Goal: Task Accomplishment & Management: Manage account settings

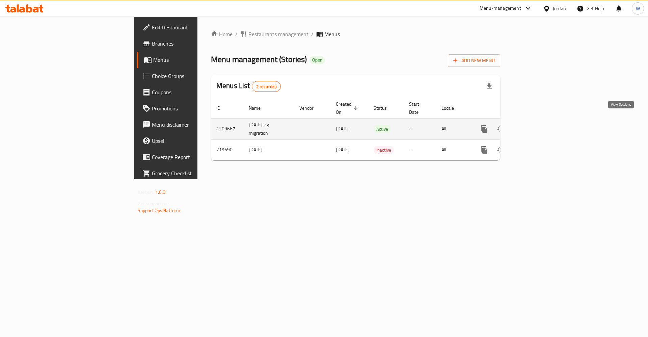
click at [541, 125] on link "enhanced table" at bounding box center [532, 129] width 16 height 16
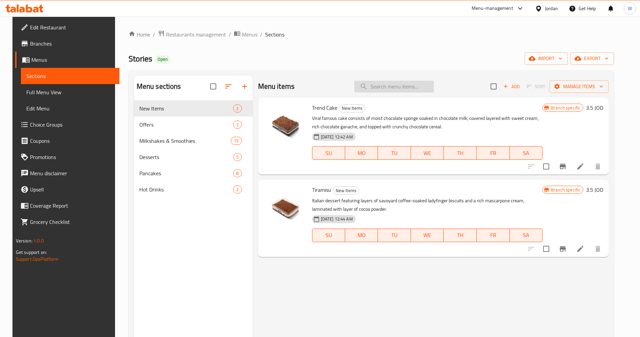
click at [398, 82] on input "search" at bounding box center [394, 87] width 80 height 12
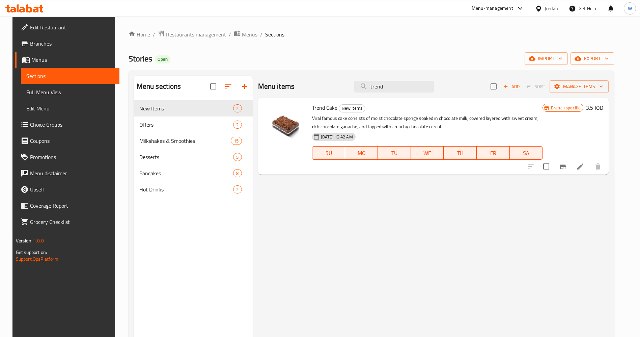
type input "trend"
click at [583, 167] on icon at bounding box center [580, 166] width 6 height 6
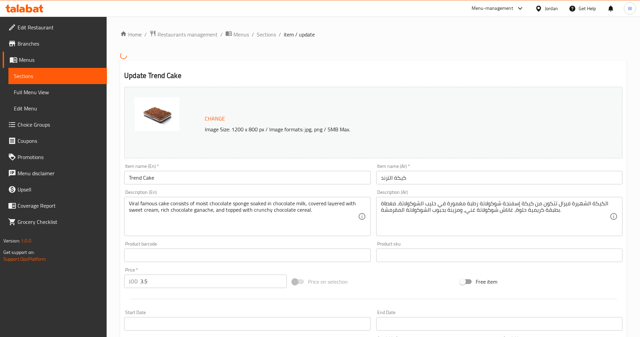
scroll to position [140, 0]
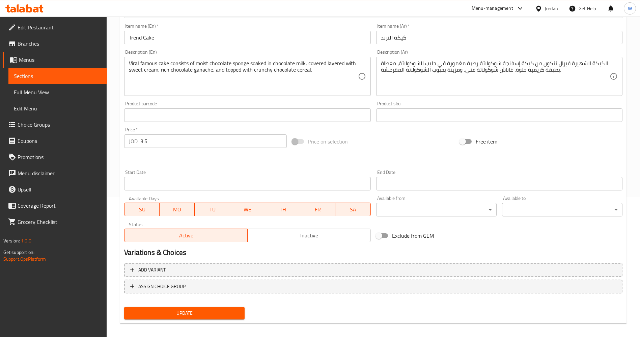
click at [199, 147] on input "3.5" at bounding box center [213, 140] width 146 height 13
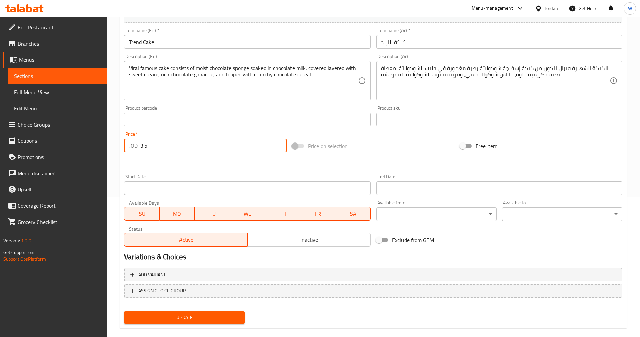
click at [199, 147] on input "3.5" at bounding box center [213, 145] width 146 height 13
type input "4"
click at [211, 317] on span "Update" at bounding box center [185, 317] width 110 height 8
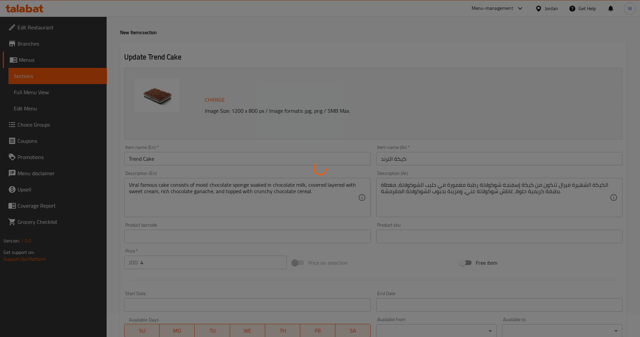
scroll to position [0, 0]
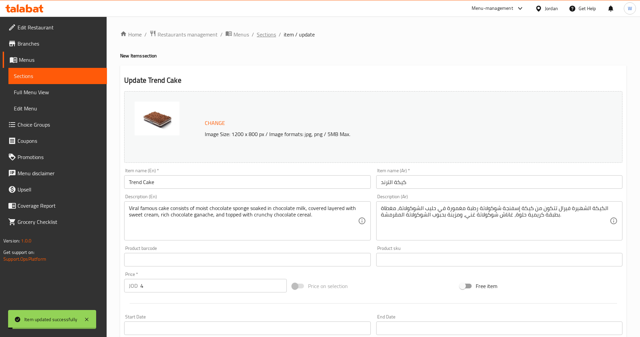
click at [269, 32] on span "Sections" at bounding box center [266, 34] width 19 height 8
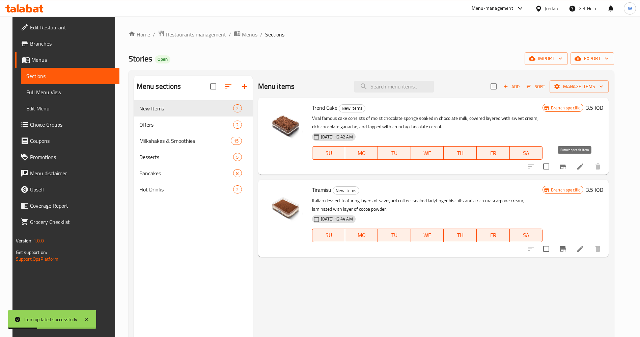
click at [571, 161] on button "Branch-specific-item" at bounding box center [562, 166] width 16 height 16
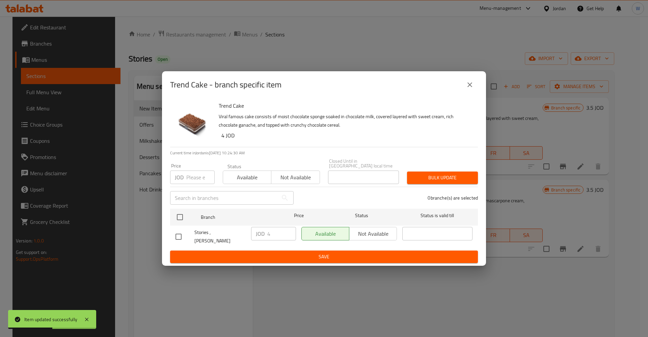
click at [467, 88] on icon "close" at bounding box center [469, 85] width 8 height 8
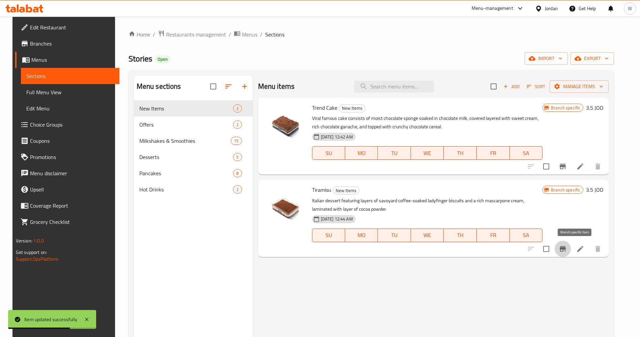
click at [567, 246] on icon "Branch-specific-item" at bounding box center [562, 248] width 8 height 8
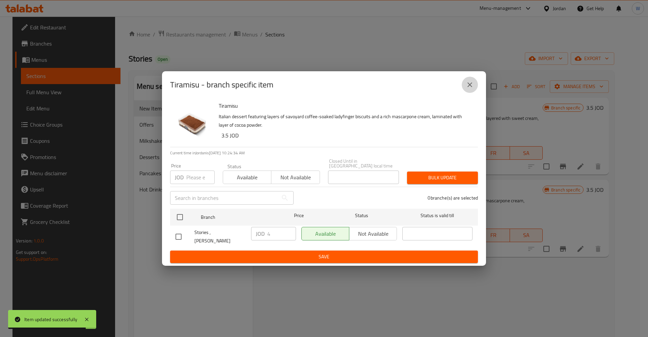
click at [471, 87] on icon "close" at bounding box center [469, 85] width 8 height 8
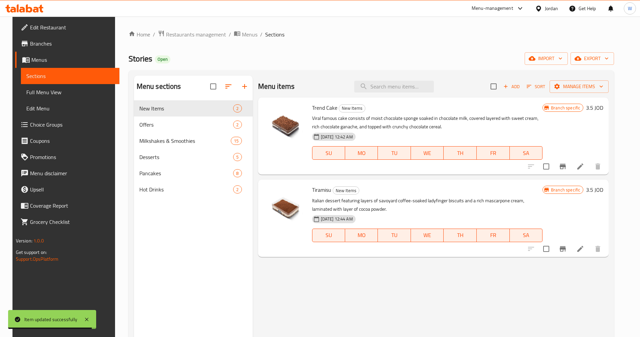
click at [583, 249] on icon at bounding box center [580, 249] width 6 height 6
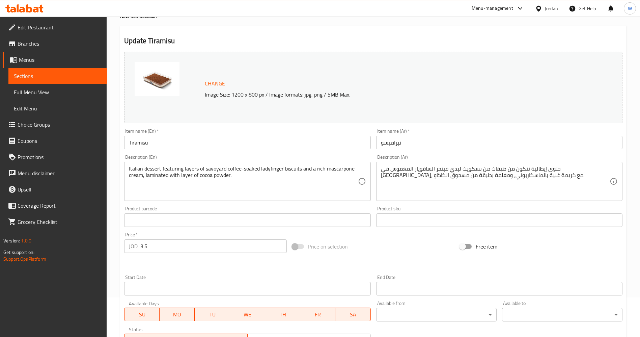
scroll to position [150, 0]
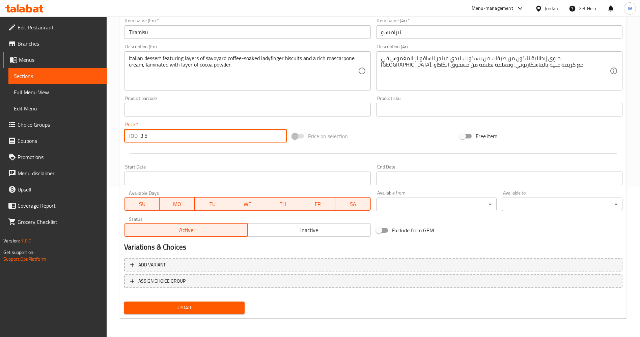
click at [204, 133] on input "3.5" at bounding box center [213, 135] width 146 height 13
type input "4"
click at [211, 302] on button "Update" at bounding box center [184, 307] width 120 height 12
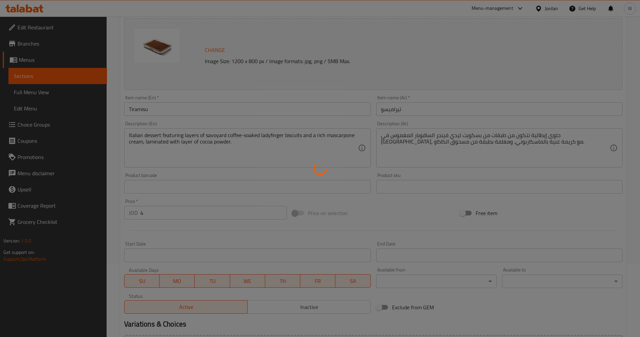
scroll to position [0, 0]
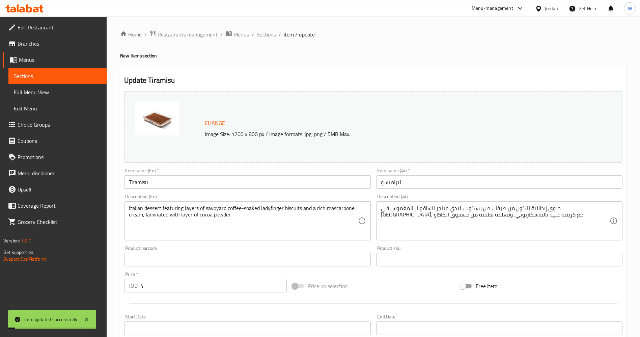
click at [266, 32] on span "Sections" at bounding box center [266, 34] width 19 height 8
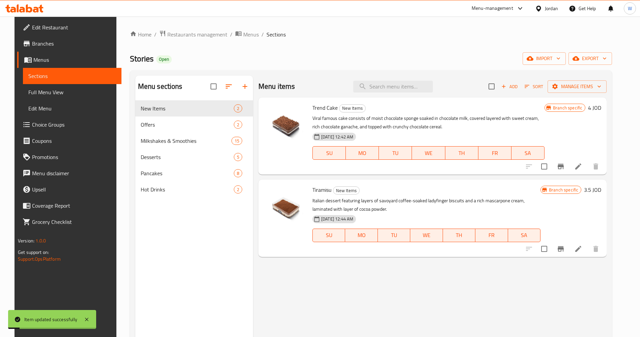
click at [439, 31] on ol "Home / Restaurants management / Menus / Sections" at bounding box center [371, 34] width 482 height 9
click at [189, 32] on span "Restaurants management" at bounding box center [197, 34] width 60 height 8
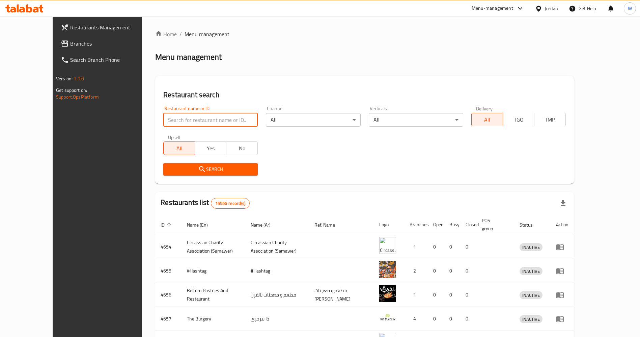
click at [182, 123] on input "search" at bounding box center [210, 119] width 94 height 13
click at [269, 79] on div "Restaurant search Restaurant name or ID Restaurant name or ID Channel All ​ Ver…" at bounding box center [364, 130] width 419 height 108
click at [206, 111] on div "Restaurant name or ID Restaurant name or ID" at bounding box center [210, 116] width 94 height 21
click at [205, 114] on input "search" at bounding box center [210, 119] width 94 height 13
type input "hfc"
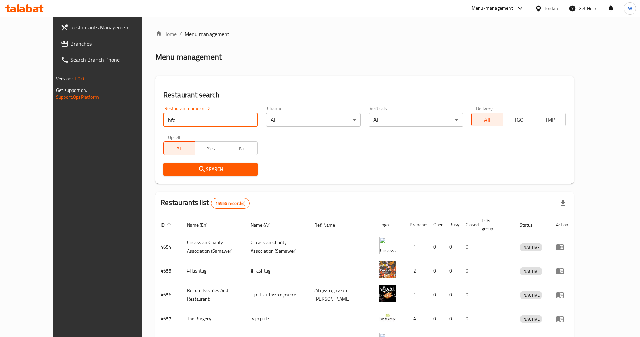
click button "Search" at bounding box center [210, 169] width 94 height 12
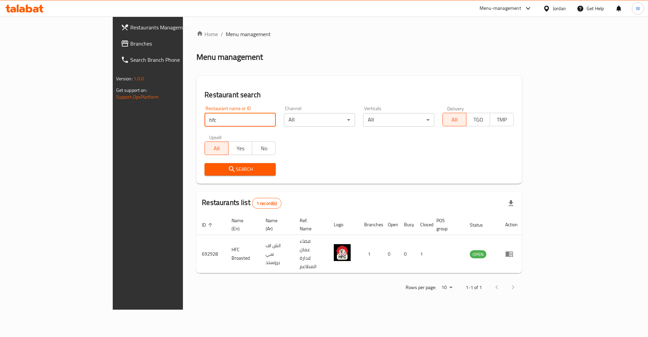
click at [456, 298] on div "Home / Menu management Menu management Restaurant search Restaurant name or ID …" at bounding box center [359, 163] width 352 height 293
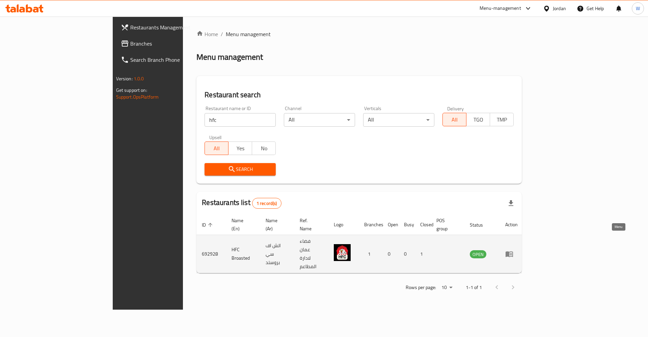
click at [513, 250] on icon "enhanced table" at bounding box center [509, 254] width 8 height 8
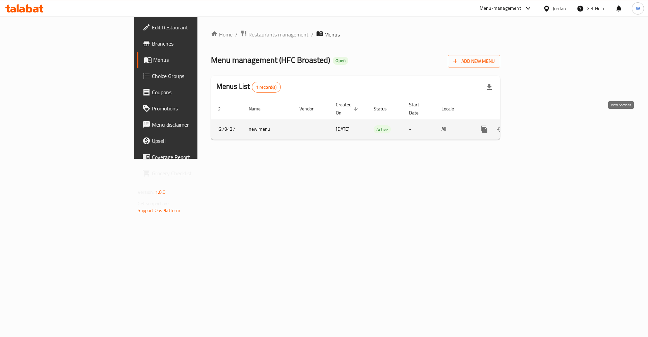
click at [537, 125] on icon "enhanced table" at bounding box center [532, 129] width 8 height 8
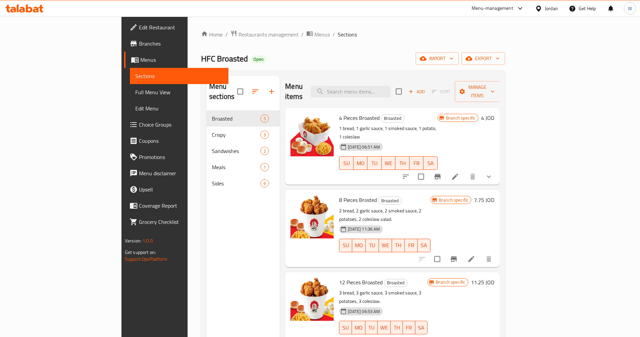
click at [124, 36] on link "Branches" at bounding box center [176, 43] width 104 height 16
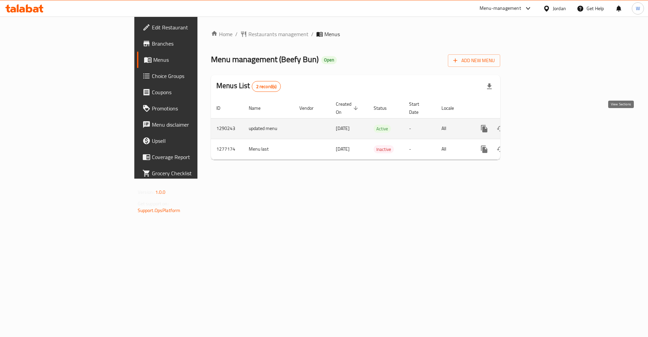
click at [537, 124] on icon "enhanced table" at bounding box center [532, 128] width 8 height 8
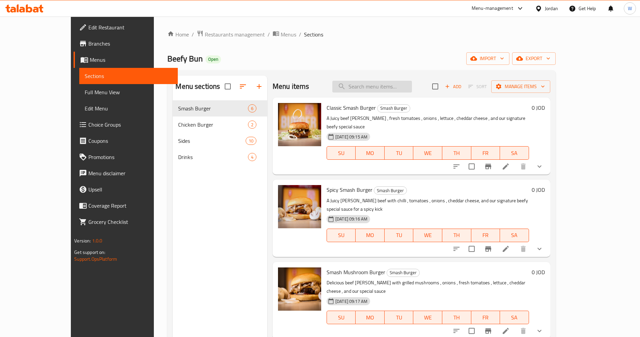
click at [378, 89] on input "search" at bounding box center [372, 87] width 80 height 12
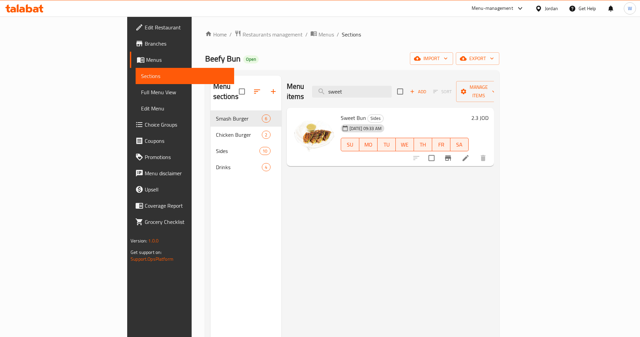
drag, startPoint x: 607, startPoint y: 239, endPoint x: 452, endPoint y: 13, distance: 274.2
click at [494, 234] on div "Menu items sweet Add Sort Manage items Sweet Bun Sides [DATE] 09:33 AM SU MO TU…" at bounding box center [387, 244] width 212 height 337
click at [402, 92] on div "Menu items sweet Add Sort Manage items" at bounding box center [390, 92] width 207 height 32
click at [392, 87] on input "sweet" at bounding box center [352, 92] width 80 height 12
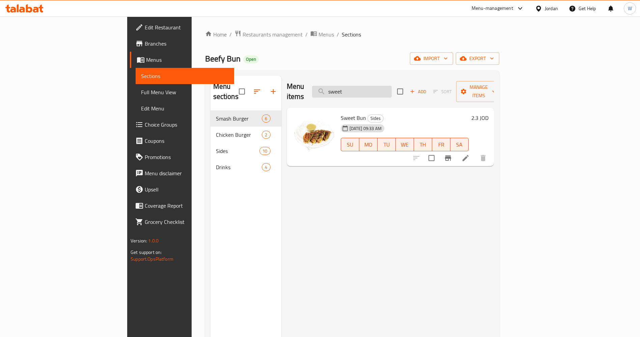
click at [392, 87] on input "sweet" at bounding box center [352, 92] width 80 height 12
type input "س"
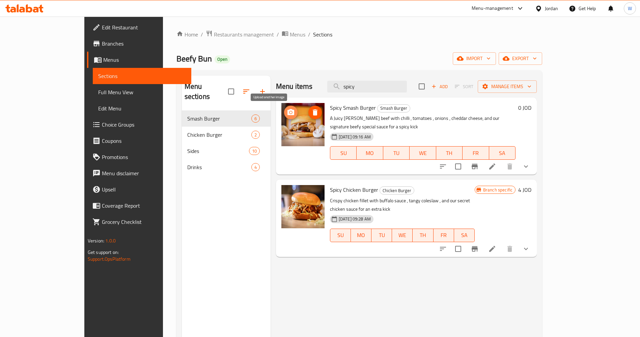
click at [287, 112] on icon "upload picture" at bounding box center [290, 112] width 7 height 6
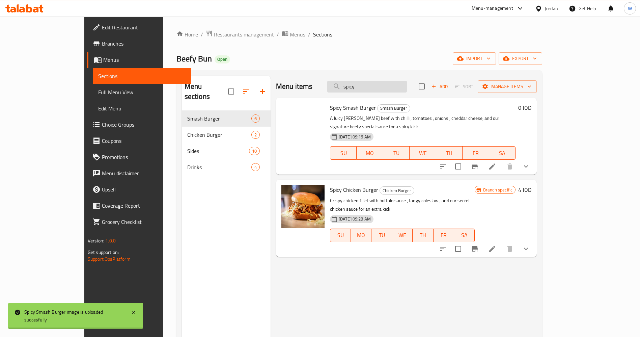
click at [396, 83] on input "spicy" at bounding box center [367, 87] width 80 height 12
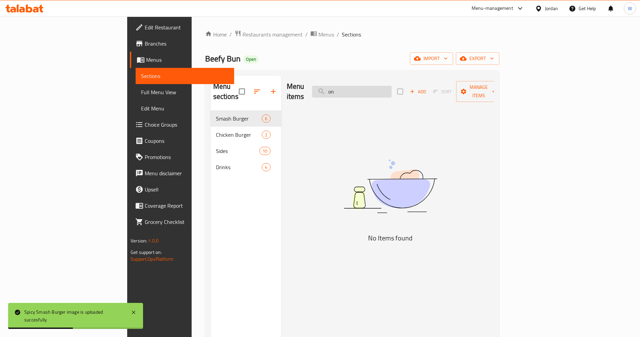
type input "o"
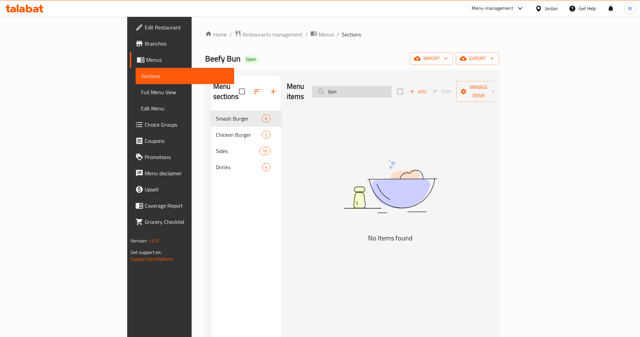
click at [392, 86] on input "bon" at bounding box center [352, 92] width 80 height 12
click at [392, 86] on input "less" at bounding box center [352, 92] width 80 height 12
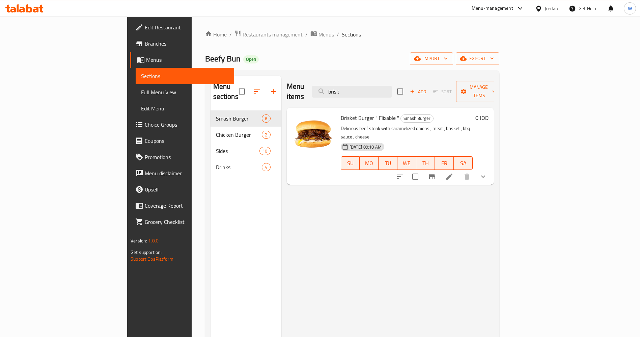
type input "brisk"
click at [298, 119] on icon "upload picture" at bounding box center [301, 122] width 7 height 6
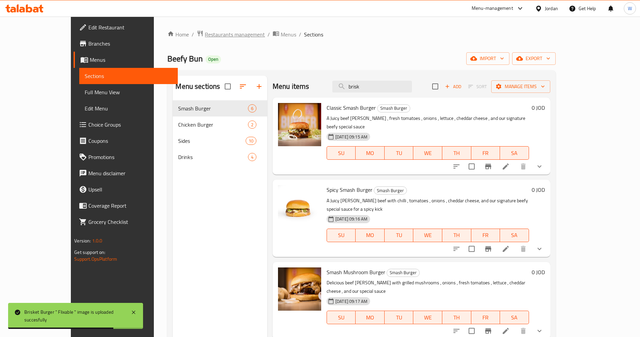
click at [205, 37] on span "Restaurants management" at bounding box center [235, 34] width 60 height 8
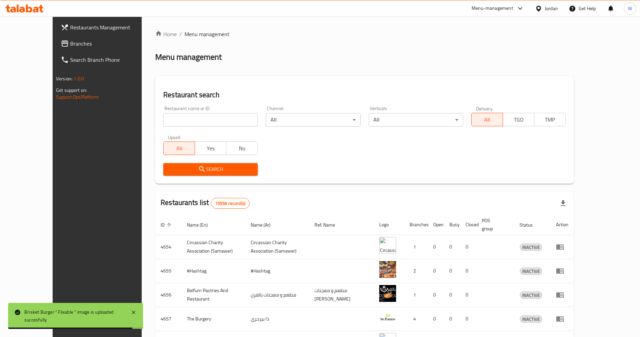
click at [180, 122] on div "Home / Menu management Menu management Restaurant search Restaurant name or ID …" at bounding box center [364, 263] width 419 height 467
click at [172, 115] on input "search" at bounding box center [210, 119] width 94 height 13
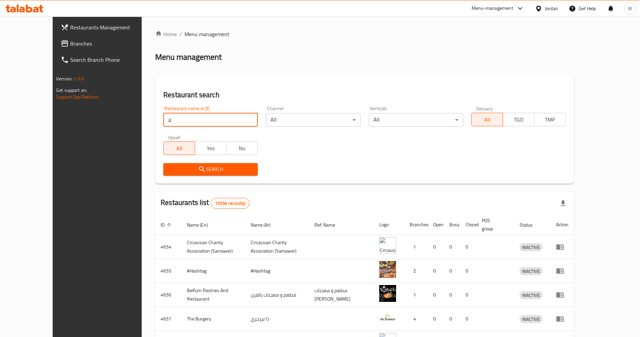
type input "ل"
type input "bae"
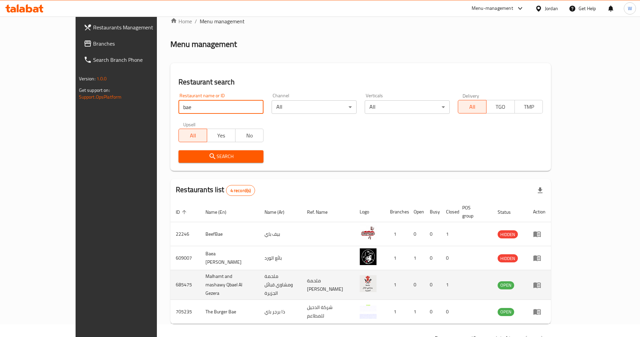
scroll to position [23, 0]
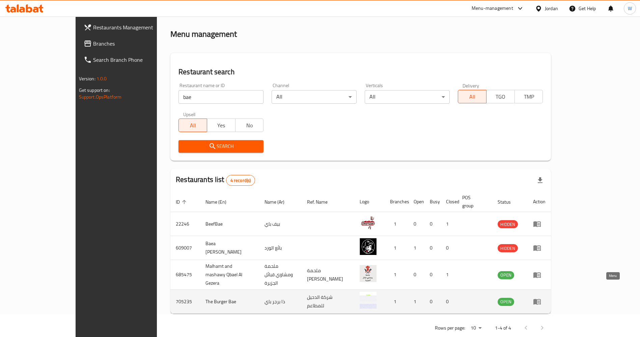
click at [541, 297] on icon "enhanced table" at bounding box center [537, 301] width 8 height 8
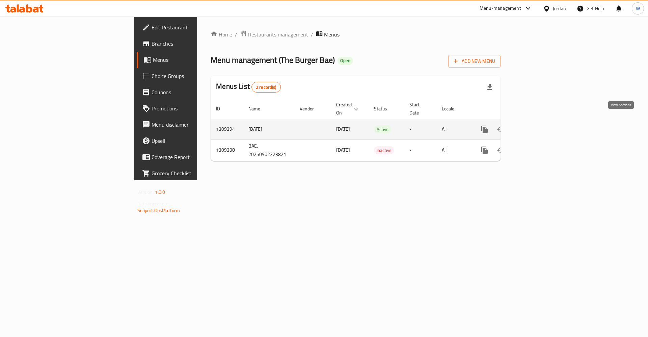
click at [541, 121] on link "enhanced table" at bounding box center [533, 129] width 16 height 16
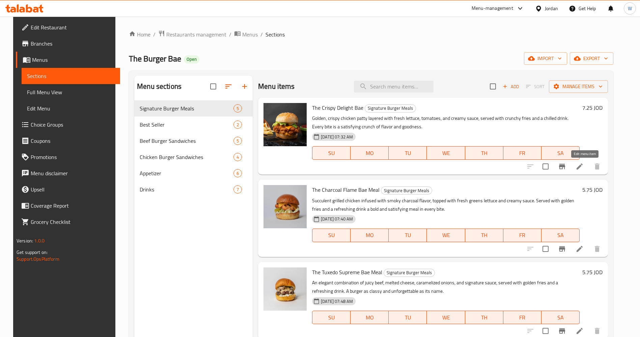
click at [583, 169] on icon at bounding box center [579, 166] width 8 height 8
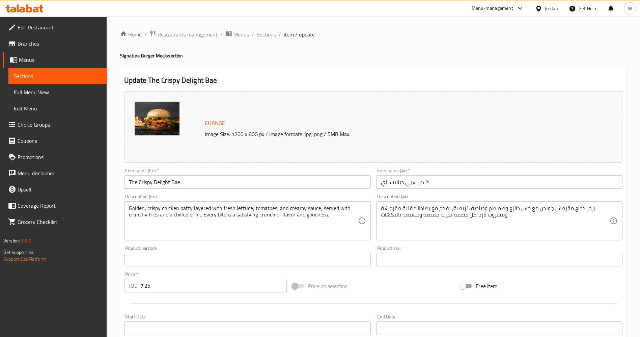
click at [269, 33] on span "Sections" at bounding box center [266, 34] width 19 height 8
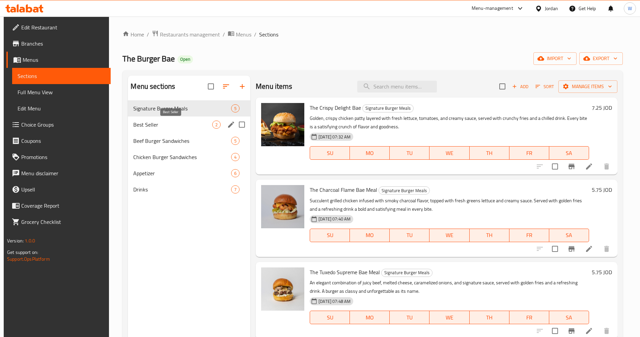
click at [190, 127] on span "Best Seller" at bounding box center [172, 124] width 79 height 8
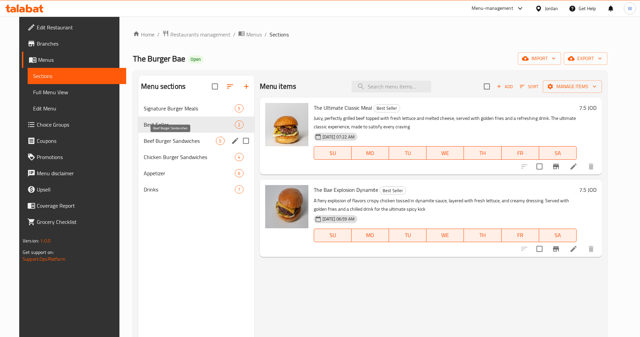
click at [162, 140] on span "Beef Burger Sandwiches" at bounding box center [180, 141] width 72 height 8
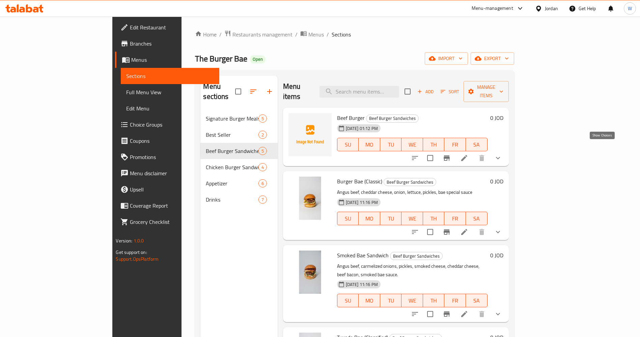
click at [502, 154] on icon "show more" at bounding box center [498, 158] width 8 height 8
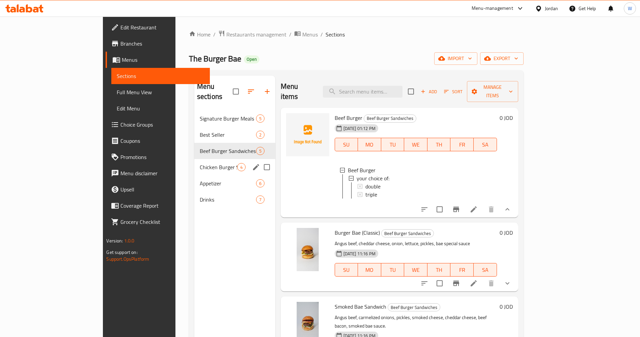
click at [194, 159] on div "Chicken Burger Sandwiches 4" at bounding box center [234, 167] width 81 height 16
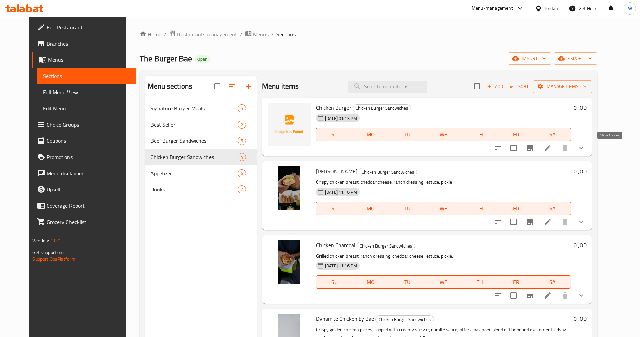
click at [585, 149] on icon "show more" at bounding box center [581, 148] width 8 height 8
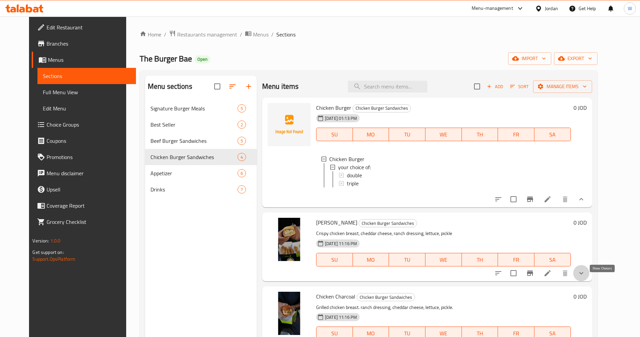
click at [585, 277] on icon "show more" at bounding box center [581, 273] width 8 height 8
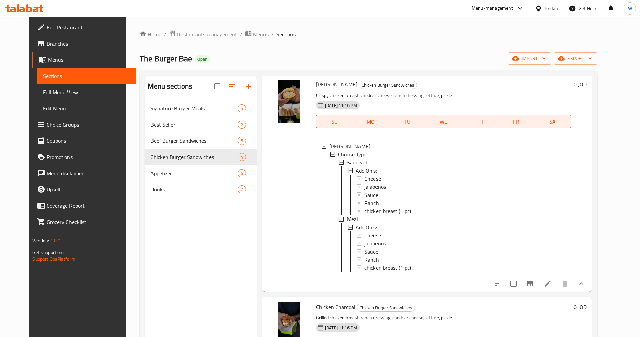
scroll to position [189, 0]
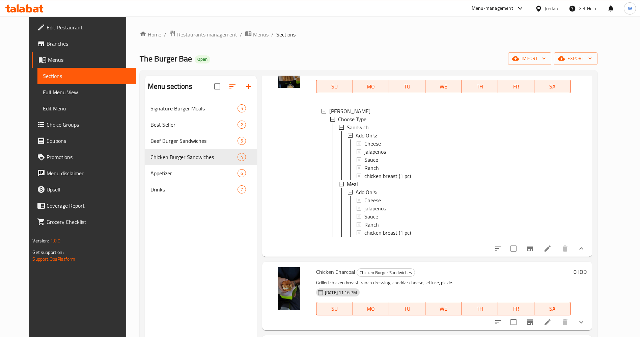
click at [585, 321] on icon "show more" at bounding box center [581, 322] width 8 height 8
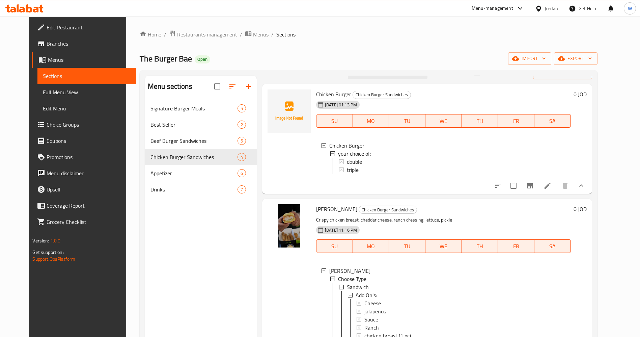
scroll to position [0, 0]
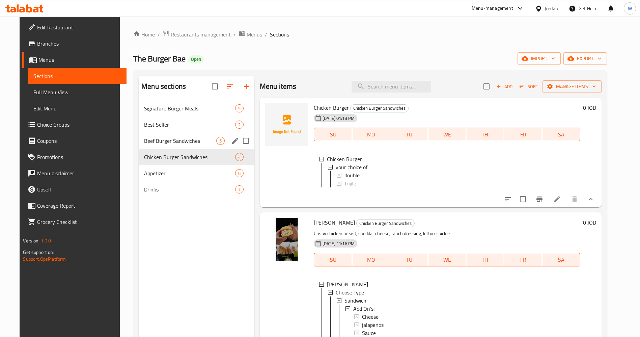
click at [189, 146] on div "Beef Burger Sandwiches 5" at bounding box center [197, 141] width 116 height 16
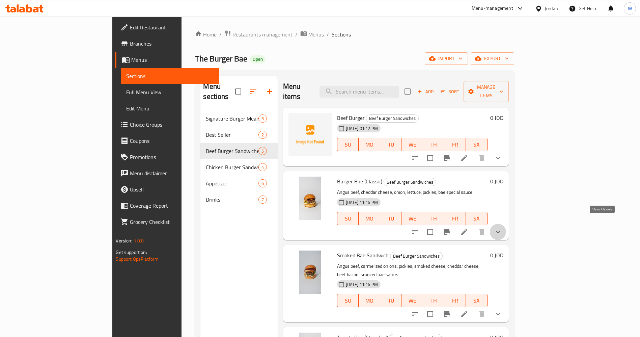
click at [502, 228] on icon "show more" at bounding box center [498, 232] width 8 height 8
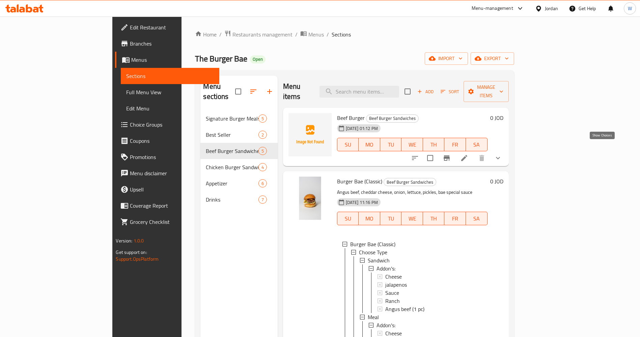
click at [502, 154] on icon "show more" at bounding box center [498, 158] width 8 height 8
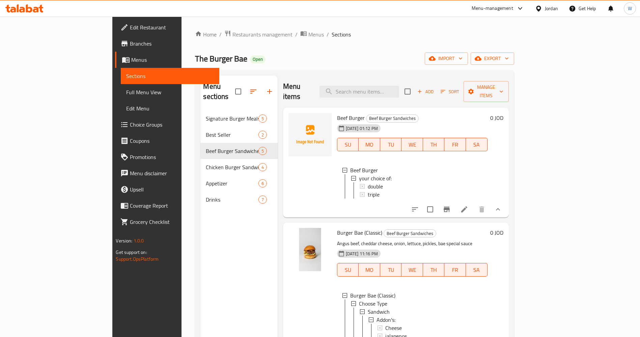
click at [527, 141] on div "Home / Restaurants management / Menus / Sections The Burger Bae Open import exp…" at bounding box center [354, 224] width 346 height 414
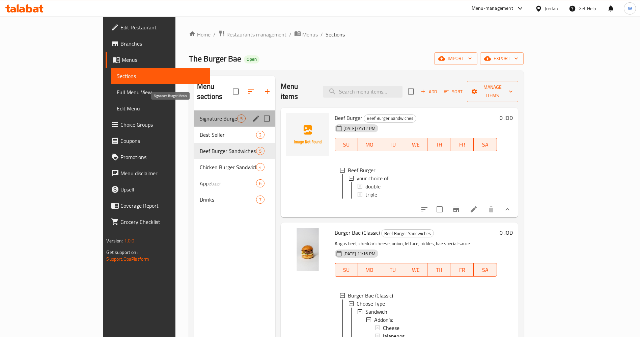
click at [200, 114] on span "Signature Burger Meals" at bounding box center [218, 118] width 37 height 8
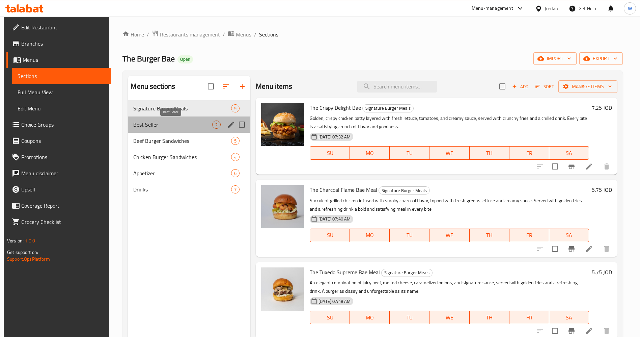
click at [164, 122] on span "Best Seller" at bounding box center [172, 124] width 79 height 8
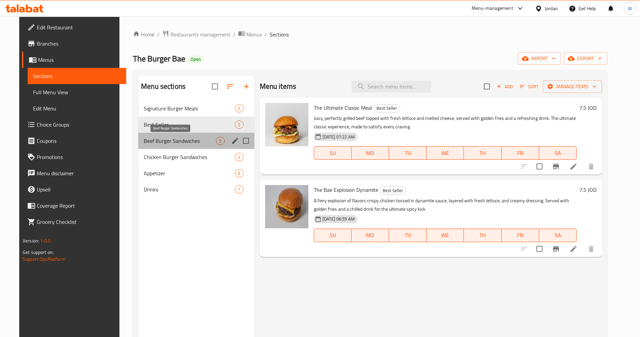
click at [167, 143] on span "Beef Burger Sandwiches" at bounding box center [180, 141] width 72 height 8
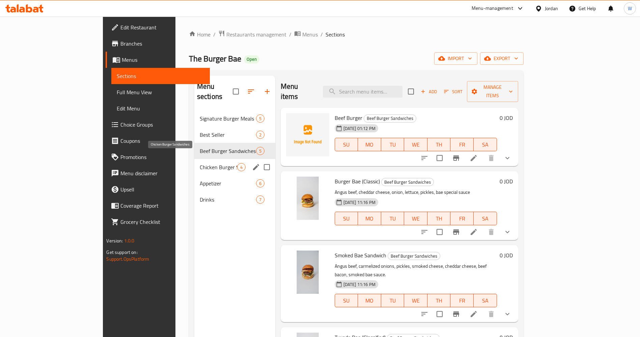
click at [200, 163] on span "Chicken Burger Sandwiches" at bounding box center [218, 167] width 37 height 8
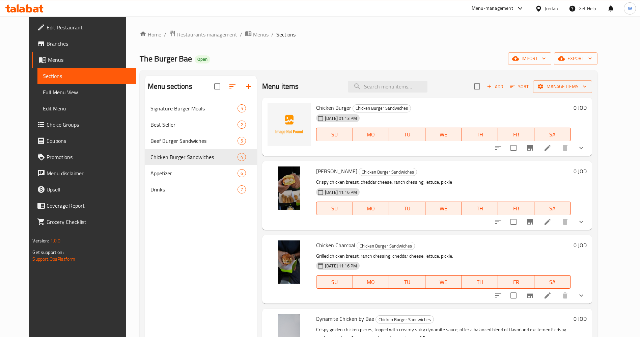
click at [35, 286] on div "Edit Restaurant Branches Menus Sections Full Menu View Edit Menu Choice Groups …" at bounding box center [82, 185] width 107 height 337
drag, startPoint x: 204, startPoint y: 31, endPoint x: 239, endPoint y: 4, distance: 44.7
click at [203, 31] on span "Restaurants management" at bounding box center [207, 34] width 60 height 8
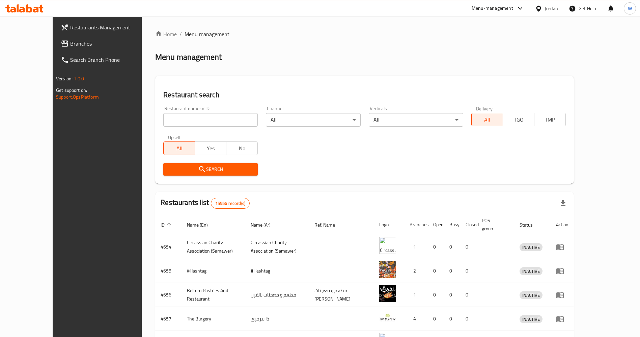
click at [171, 126] on input "search" at bounding box center [210, 119] width 94 height 13
type input "slice up"
click button "Search" at bounding box center [210, 169] width 94 height 12
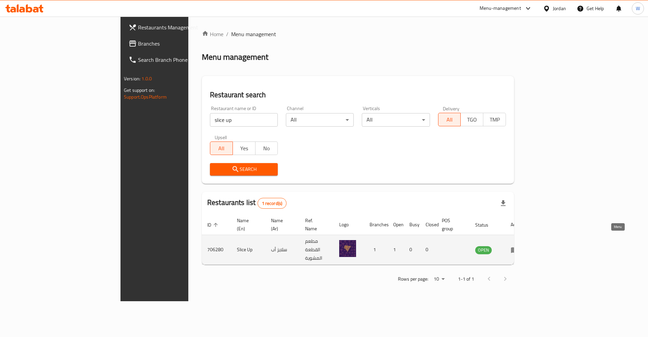
click at [518, 246] on icon "enhanced table" at bounding box center [514, 250] width 8 height 8
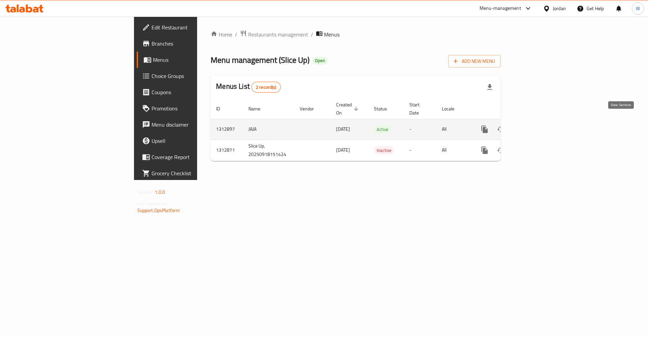
click at [537, 125] on icon "enhanced table" at bounding box center [533, 129] width 8 height 8
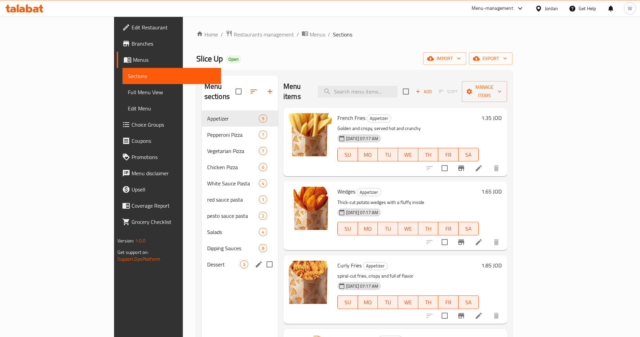
click at [207, 260] on span "Dessert" at bounding box center [223, 264] width 33 height 8
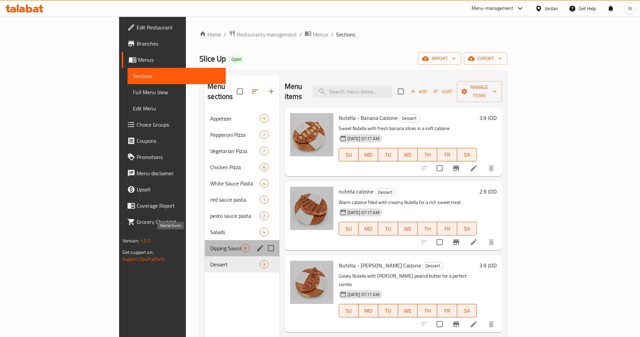
click at [210, 244] on span "Dipping Sauces" at bounding box center [225, 248] width 31 height 8
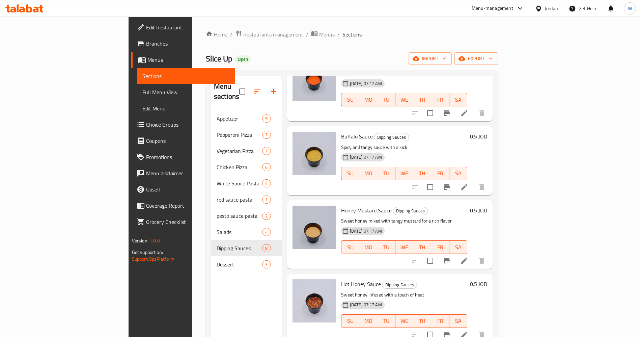
scroll to position [270, 0]
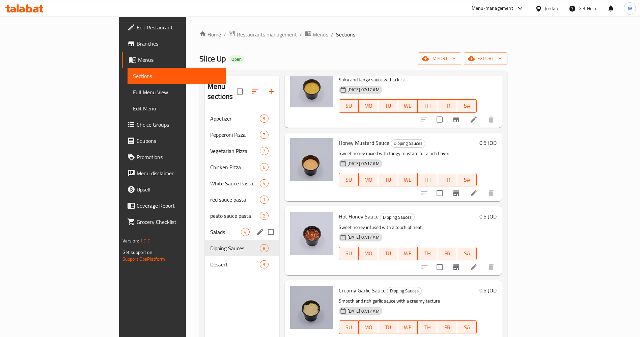
click at [205, 224] on div "Salads 4" at bounding box center [242, 232] width 74 height 16
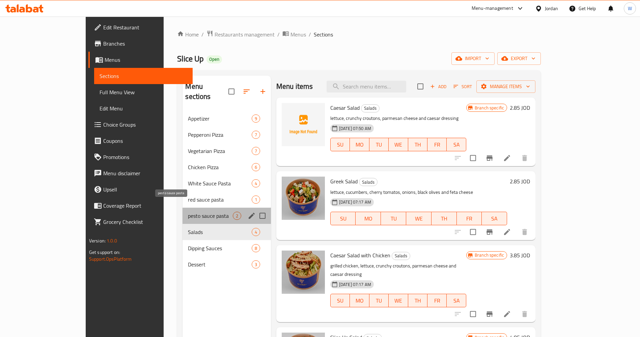
click at [188, 211] on span "pesto sauce pasta" at bounding box center [210, 215] width 45 height 8
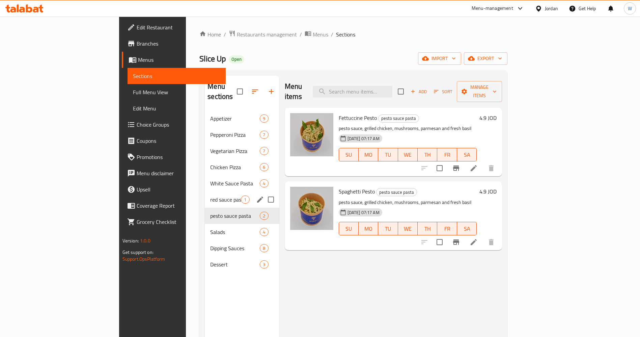
click at [205, 191] on div "red sauce pasta 1" at bounding box center [242, 199] width 74 height 16
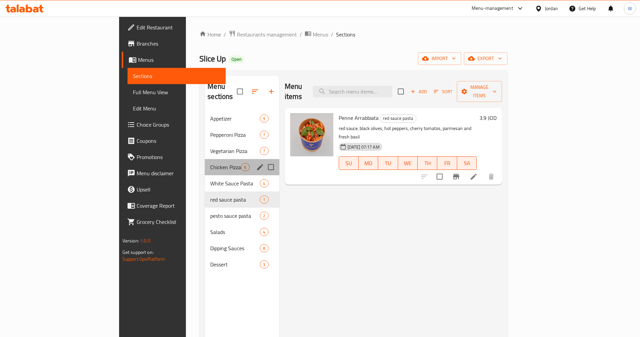
click at [205, 164] on div "Chicken Pizza 6" at bounding box center [242, 167] width 74 height 16
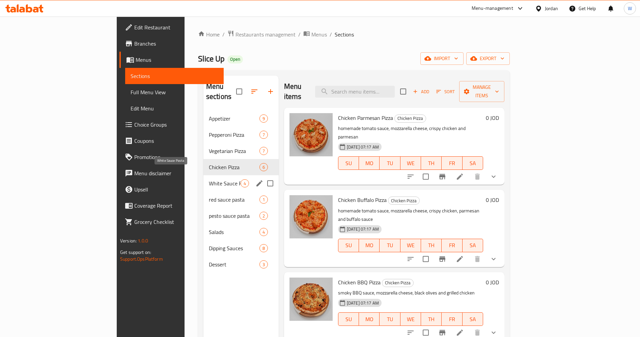
click at [209, 179] on span "White Sauce Pasta" at bounding box center [225, 183] width 32 height 8
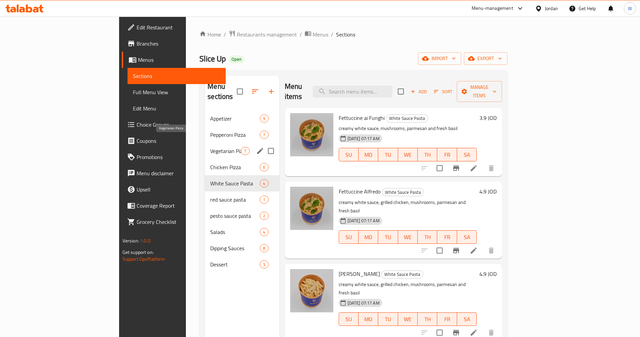
click at [210, 147] on span "Vegetarian Pizza" at bounding box center [225, 151] width 31 height 8
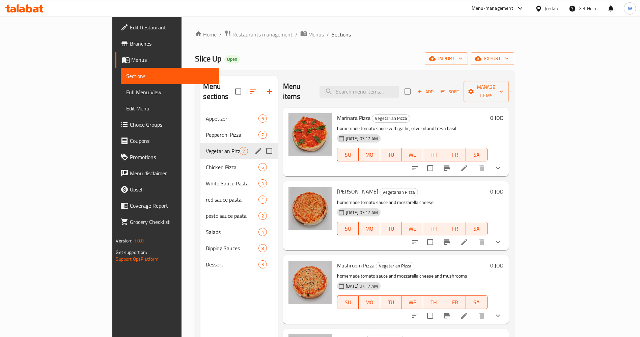
click at [200, 132] on div "Pepperoni Pizza 7" at bounding box center [238, 134] width 77 height 16
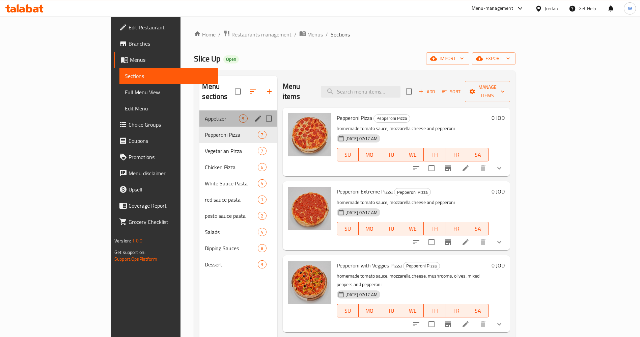
click at [199, 110] on div "Appetizer 9" at bounding box center [238, 118] width 78 height 16
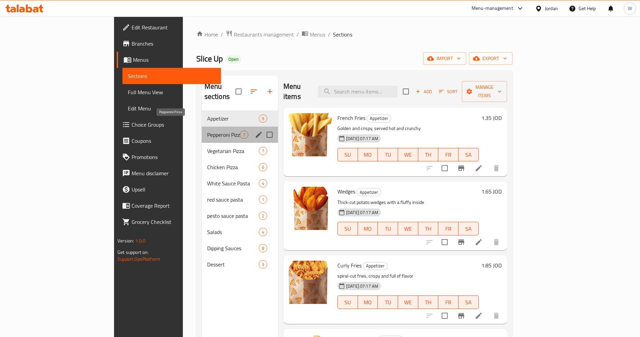
click at [207, 131] on span "Pepperoni Pizza" at bounding box center [223, 135] width 33 height 8
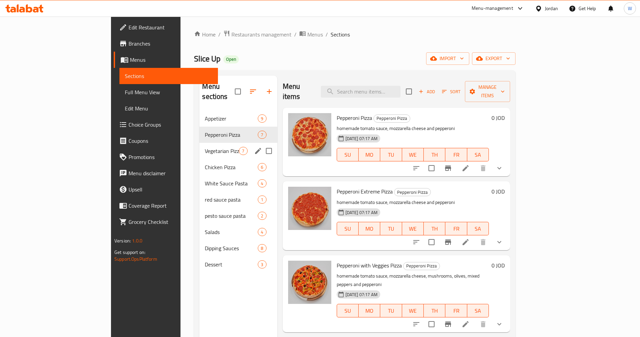
click at [205, 147] on span "Vegetarian Pizza" at bounding box center [222, 151] width 34 height 8
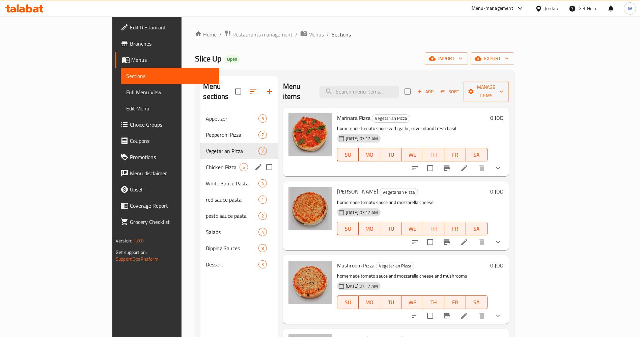
click at [200, 164] on div "Chicken Pizza 6" at bounding box center [238, 167] width 77 height 16
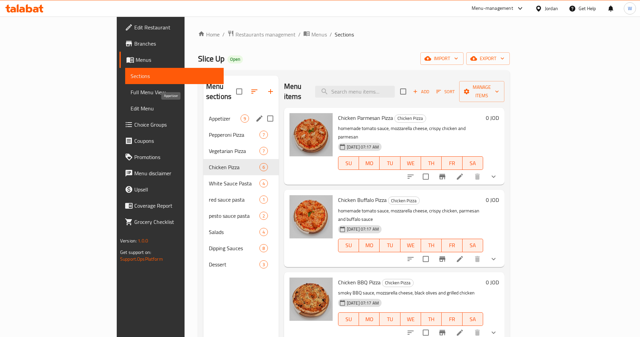
click at [209, 114] on span "Appetizer" at bounding box center [225, 118] width 32 height 8
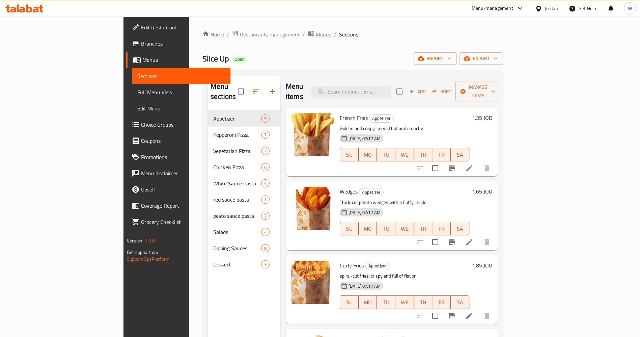
click at [240, 36] on span "Restaurants management" at bounding box center [270, 34] width 60 height 8
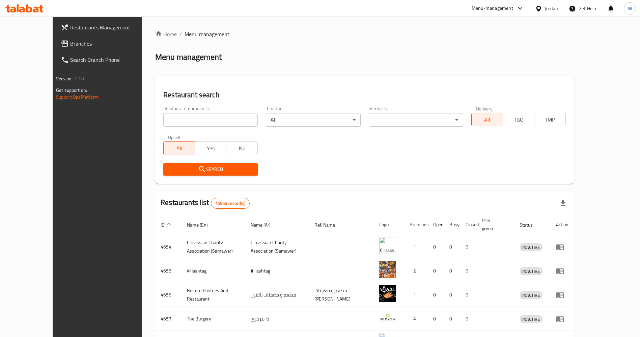
click at [178, 121] on input "search" at bounding box center [210, 119] width 94 height 13
type input "HFC"
click button "Search" at bounding box center [210, 169] width 94 height 12
